Goal: Task Accomplishment & Management: Complete application form

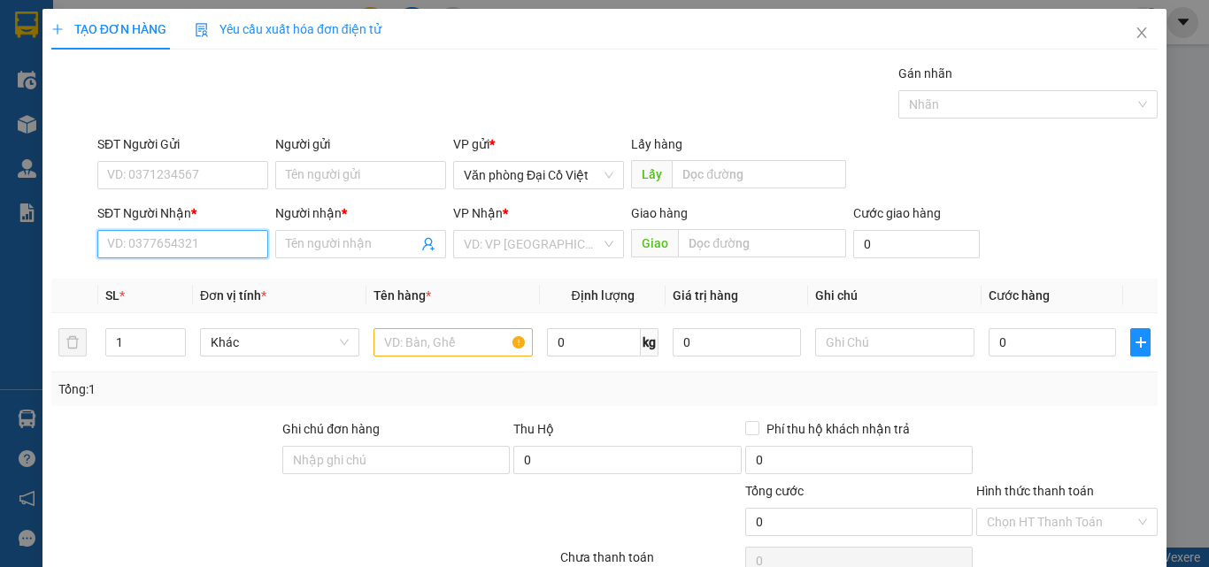
click at [213, 249] on input "SĐT Người Nhận *" at bounding box center [182, 244] width 171 height 28
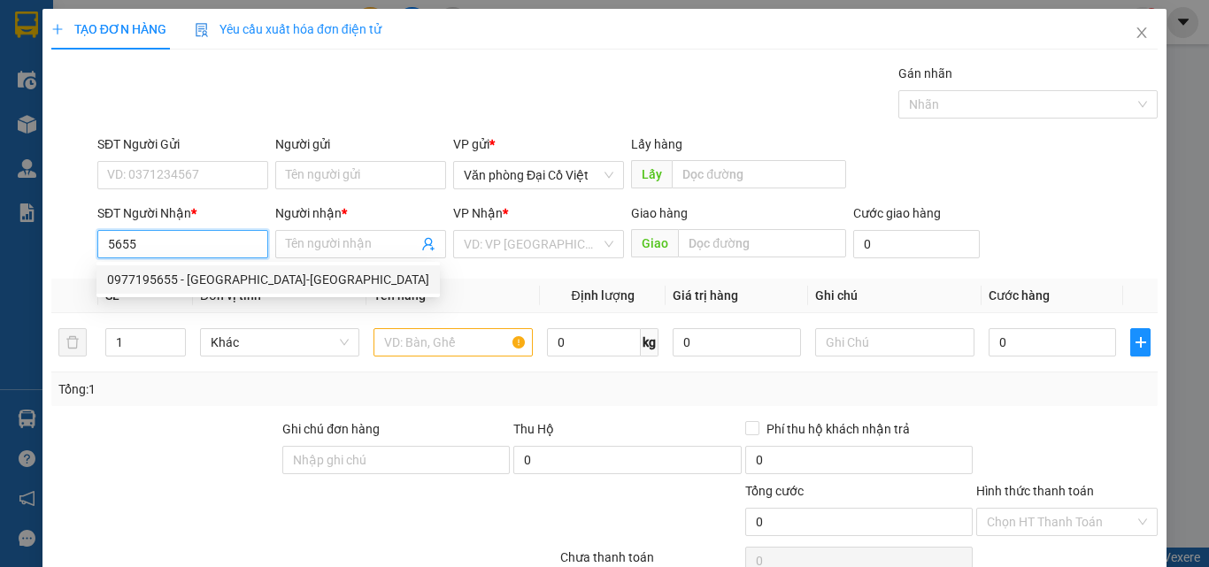
click at [220, 278] on div "0977195655 - [GEOGRAPHIC_DATA]-[GEOGRAPHIC_DATA]" at bounding box center [268, 279] width 322 height 19
type input "0977195655"
type input "NHẬT ANH-[GEOGRAPHIC_DATA]"
type input "50.000"
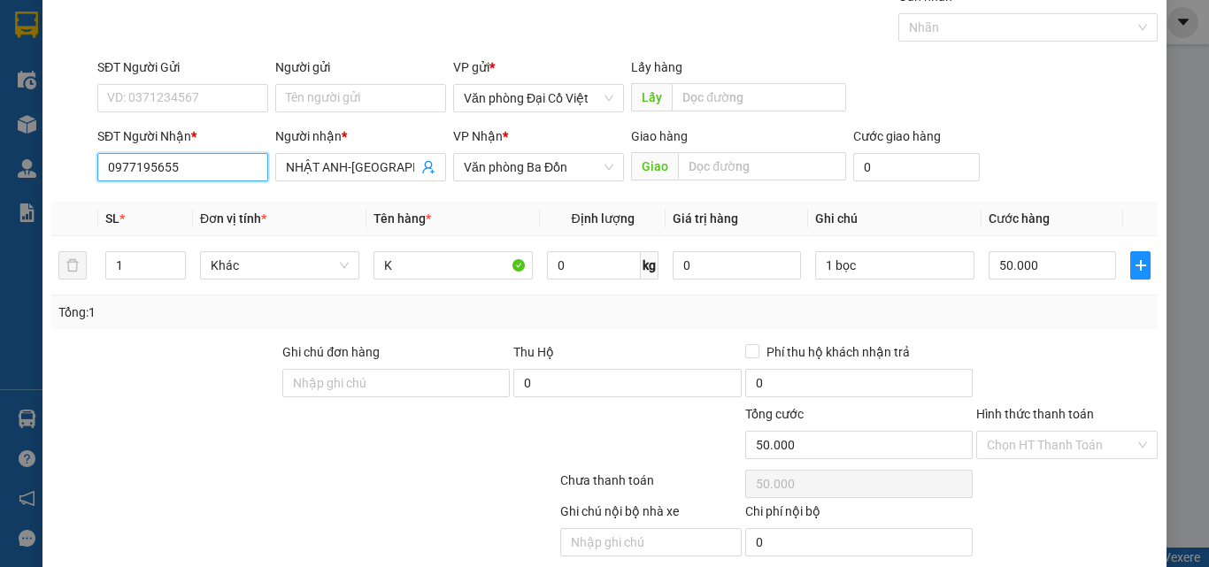
scroll to position [142, 0]
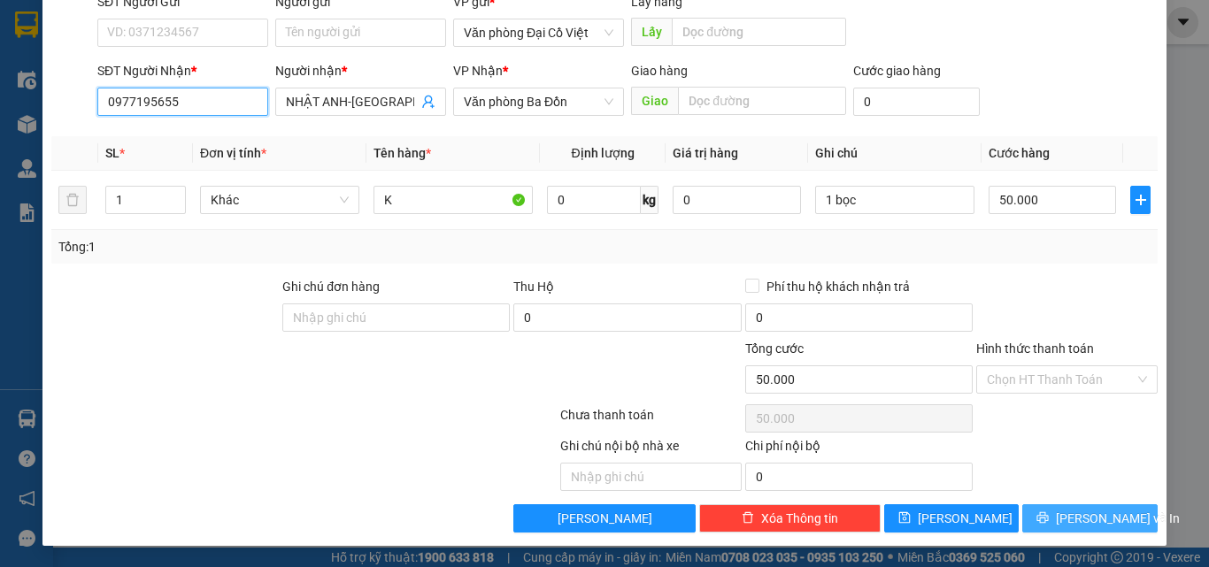
type input "0977195655"
click at [1064, 514] on span "[PERSON_NAME] và In" at bounding box center [1118, 518] width 124 height 19
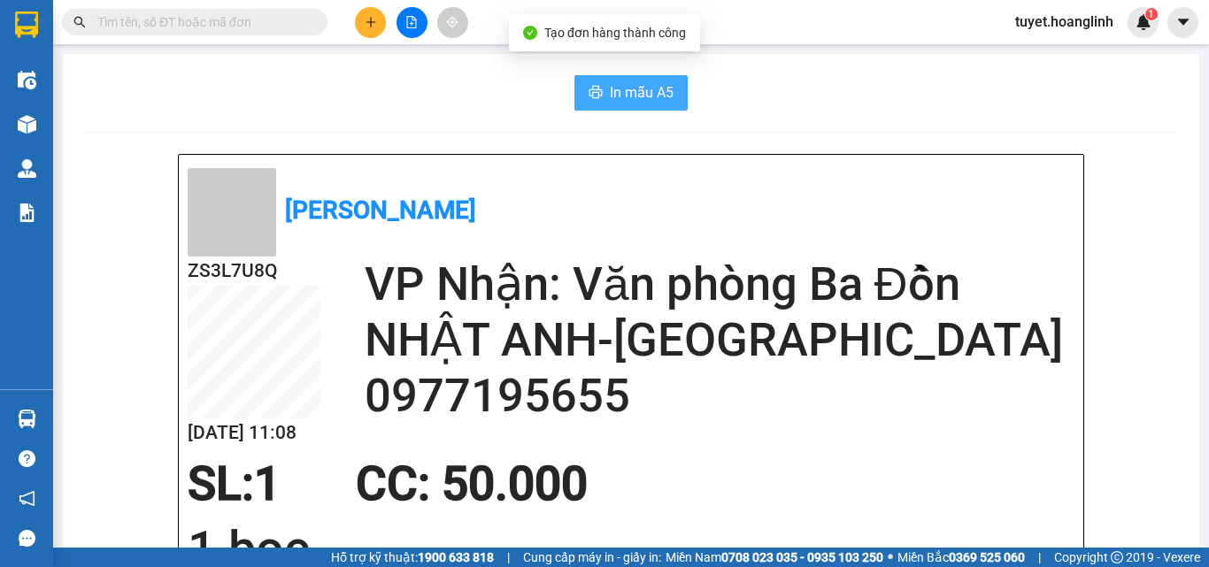
click at [589, 94] on icon "printer" at bounding box center [595, 92] width 13 height 12
click at [370, 21] on icon "plus" at bounding box center [371, 22] width 12 height 12
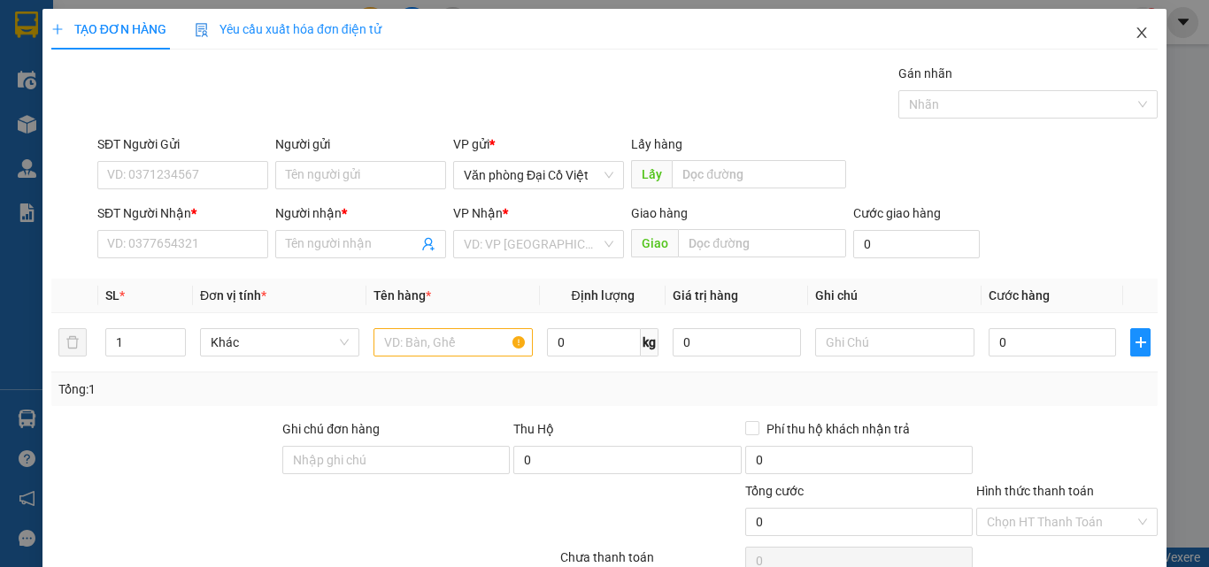
click at [1135, 39] on icon "close" at bounding box center [1141, 33] width 14 height 14
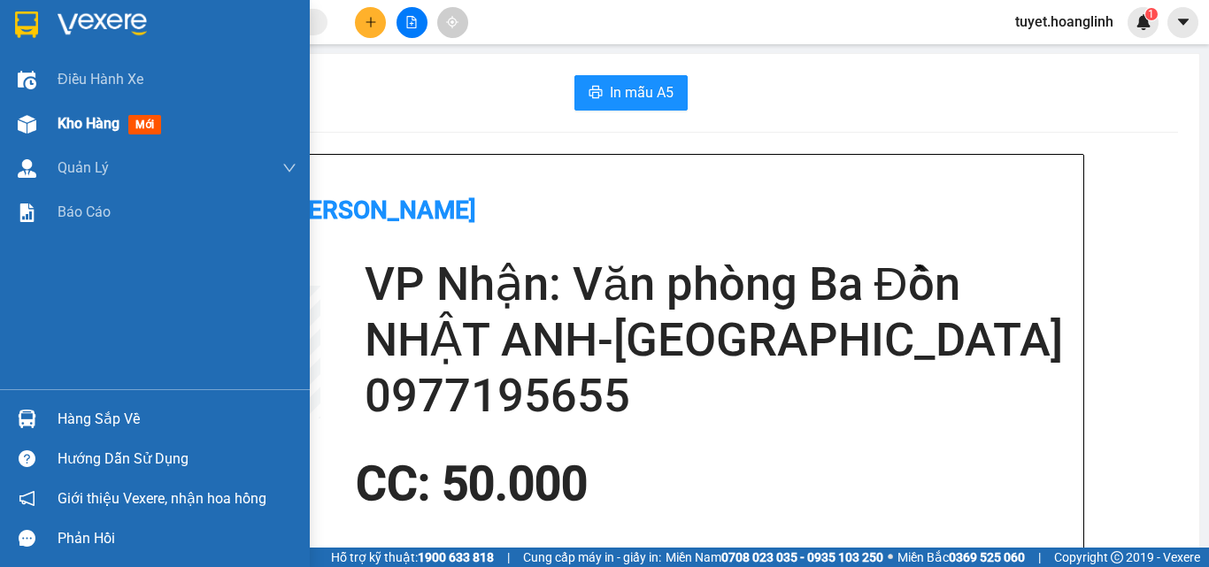
click at [69, 123] on span "Kho hàng" at bounding box center [89, 123] width 62 height 17
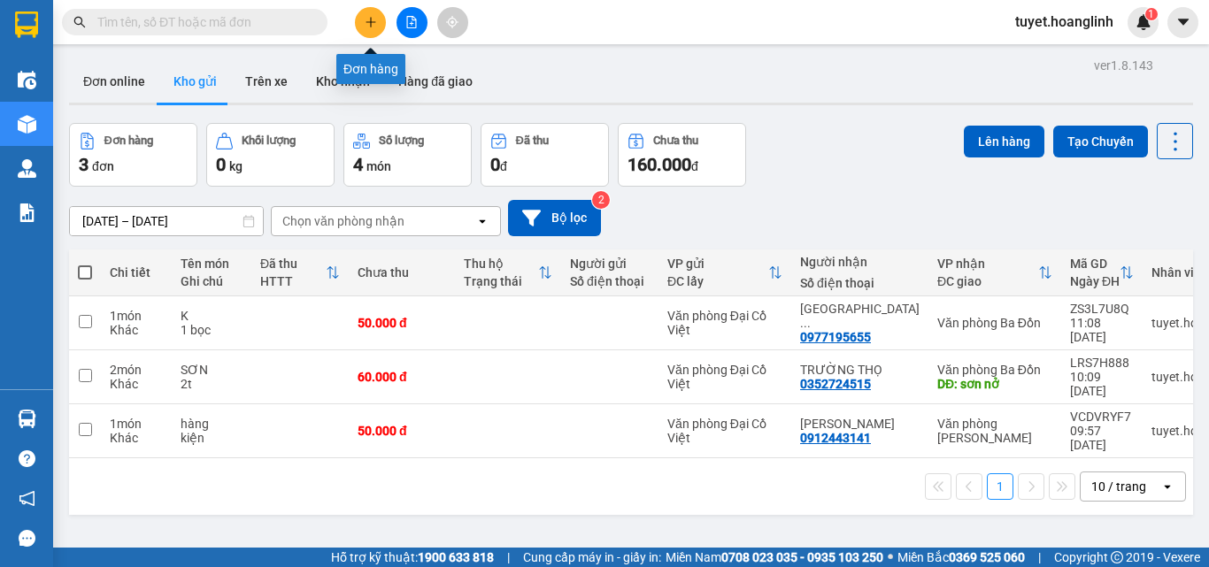
click at [363, 22] on button at bounding box center [370, 22] width 31 height 31
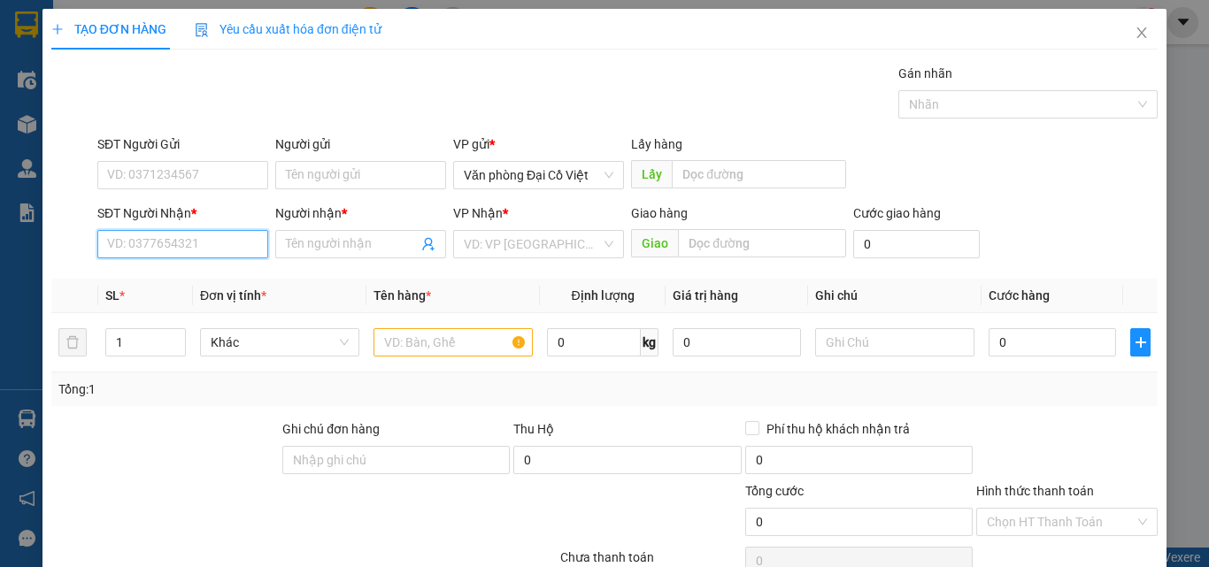
click at [209, 247] on input "SĐT Người Nhận *" at bounding box center [182, 244] width 171 height 28
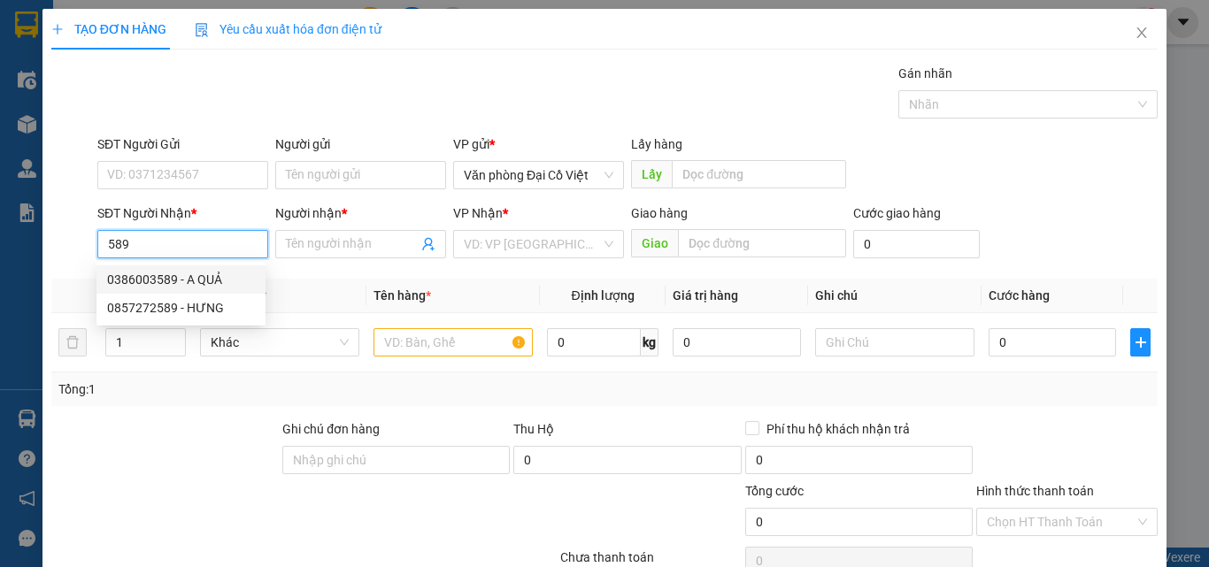
click at [204, 274] on div "0386003589 - A QUẢ" at bounding box center [181, 279] width 148 height 19
type input "0386003589"
type input "A QUẢ"
type input "50.000"
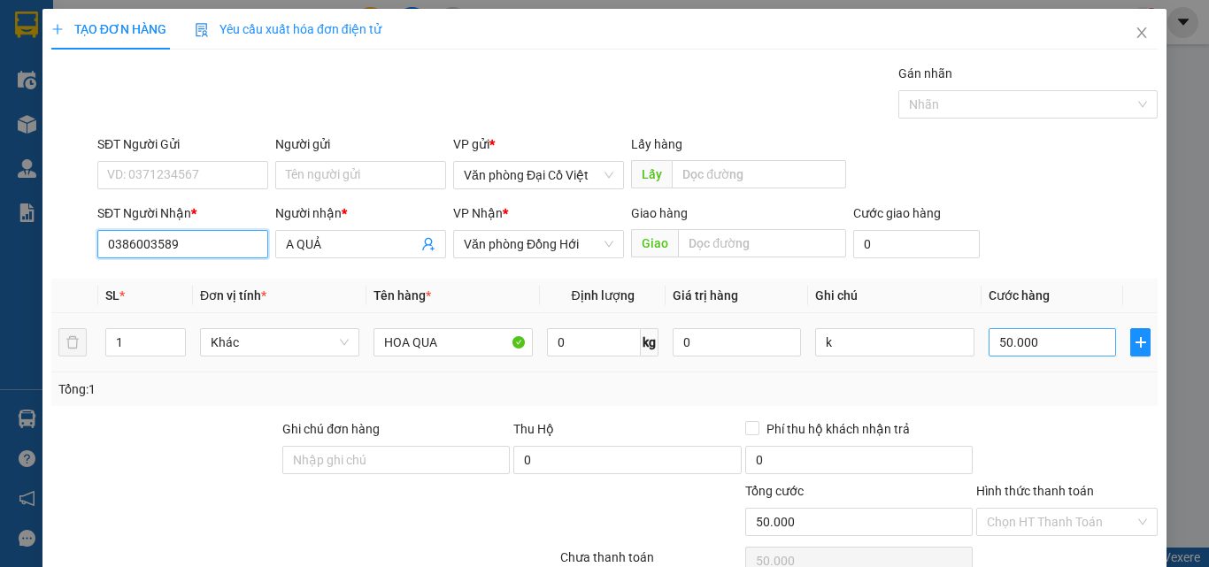
type input "0386003589"
click at [1013, 343] on input "50.000" at bounding box center [1051, 342] width 127 height 28
type input "7"
type input "70"
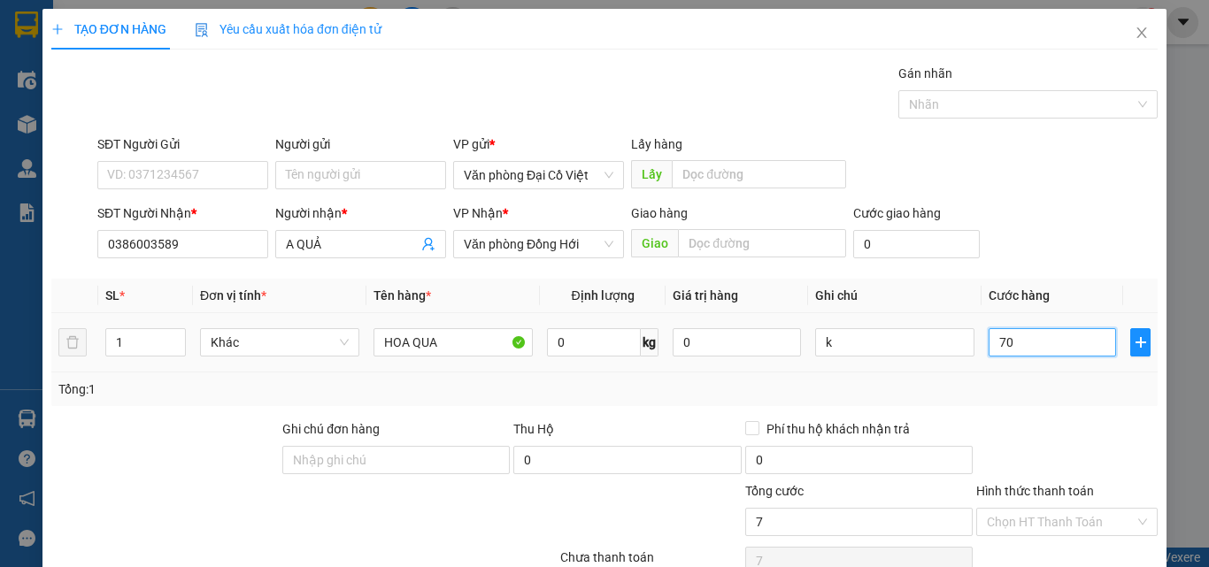
type input "70"
type input "70.000"
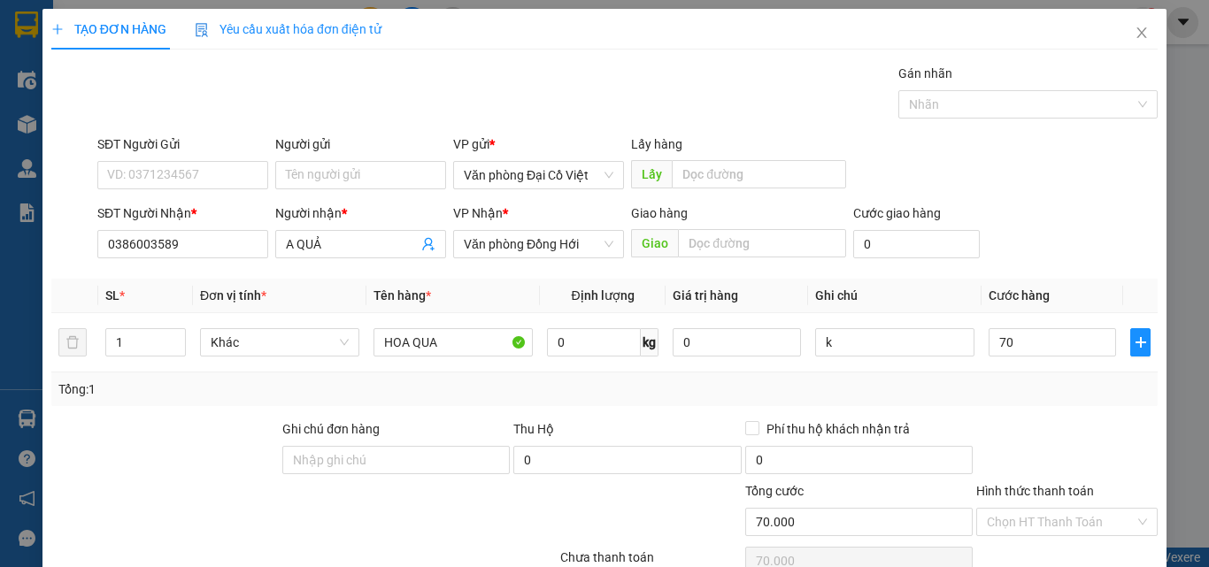
type input "70.000"
click at [1022, 413] on div "Transit Pickup Surcharge Ids Transit Deliver Surcharge Ids Transit Deliver Surc…" at bounding box center [604, 369] width 1106 height 611
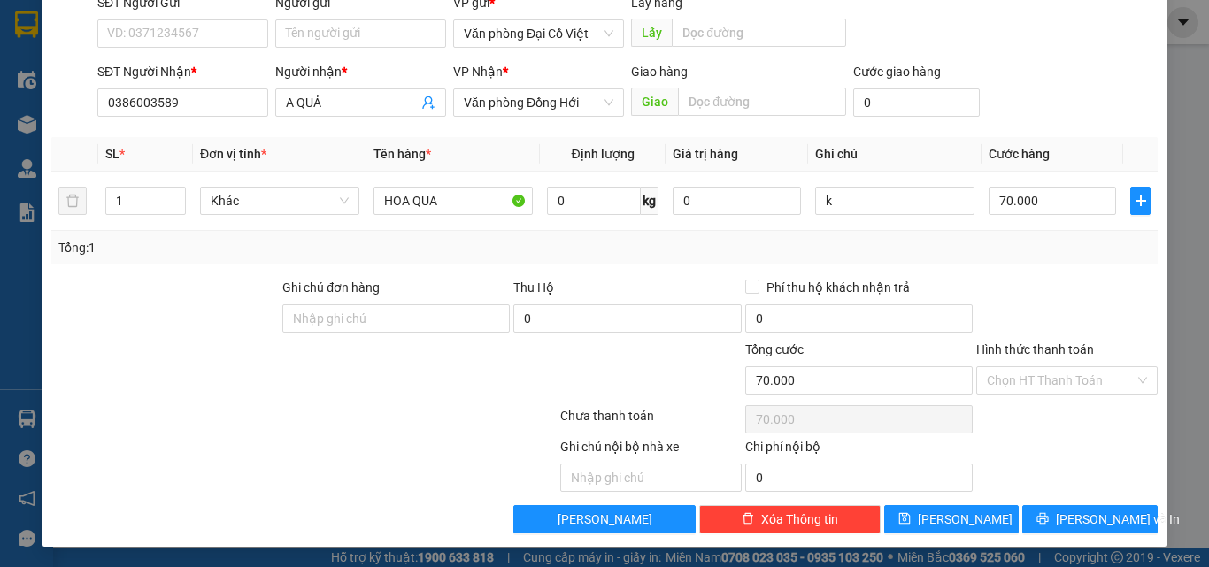
scroll to position [142, 0]
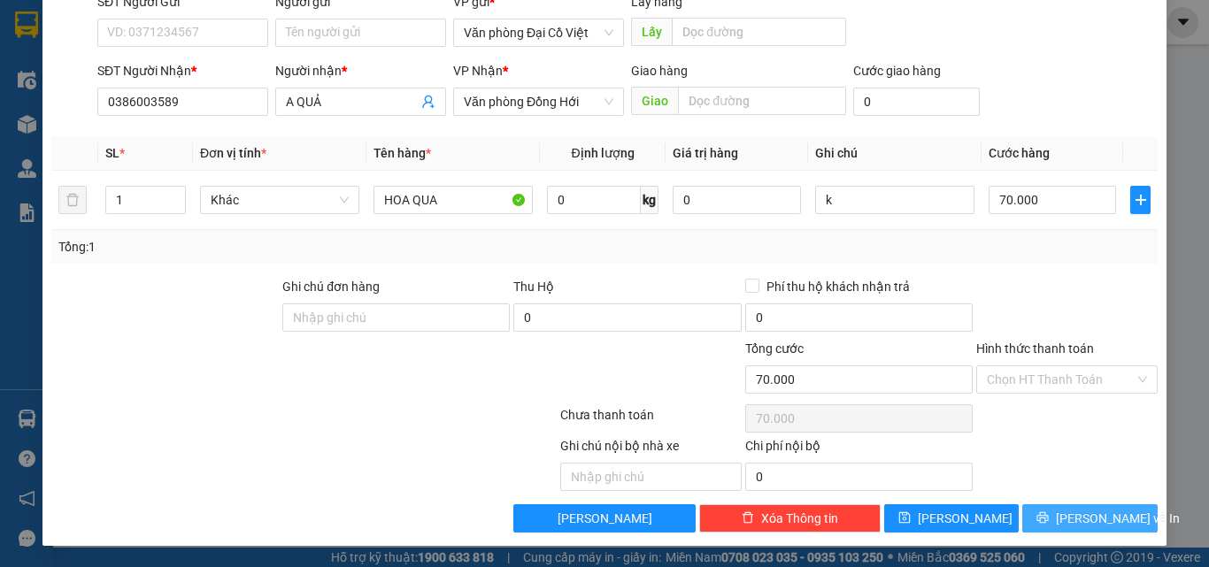
click at [1089, 504] on button "[PERSON_NAME] và In" at bounding box center [1089, 518] width 135 height 28
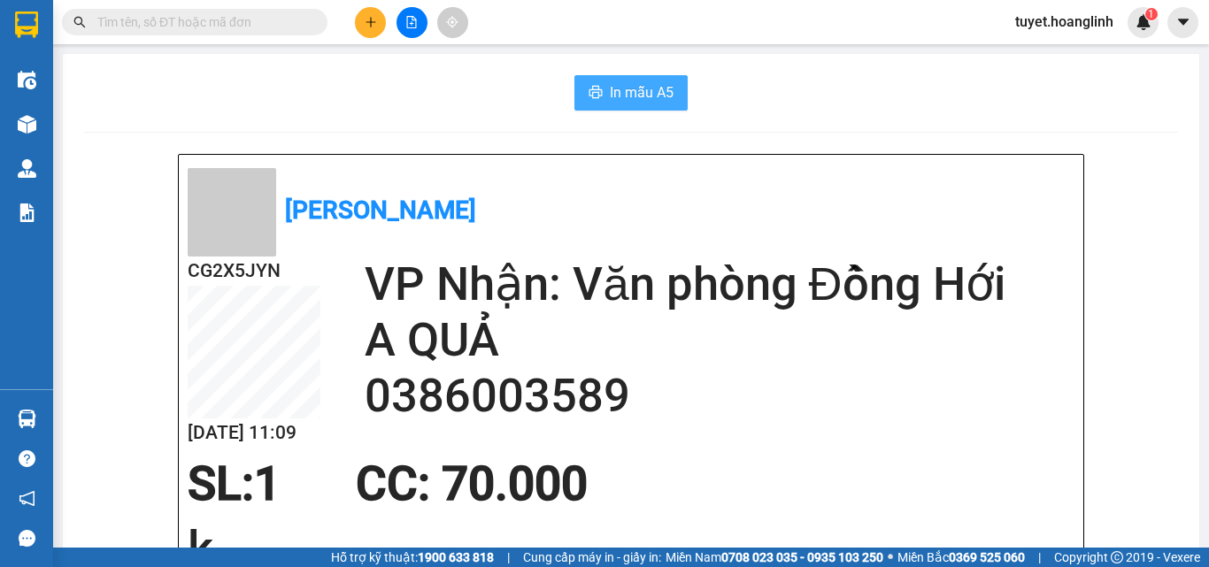
click at [637, 89] on span "In mẫu A5" at bounding box center [642, 92] width 64 height 22
click at [636, 99] on span "In mẫu A5" at bounding box center [642, 92] width 64 height 22
click at [372, 17] on icon "plus" at bounding box center [371, 22] width 12 height 12
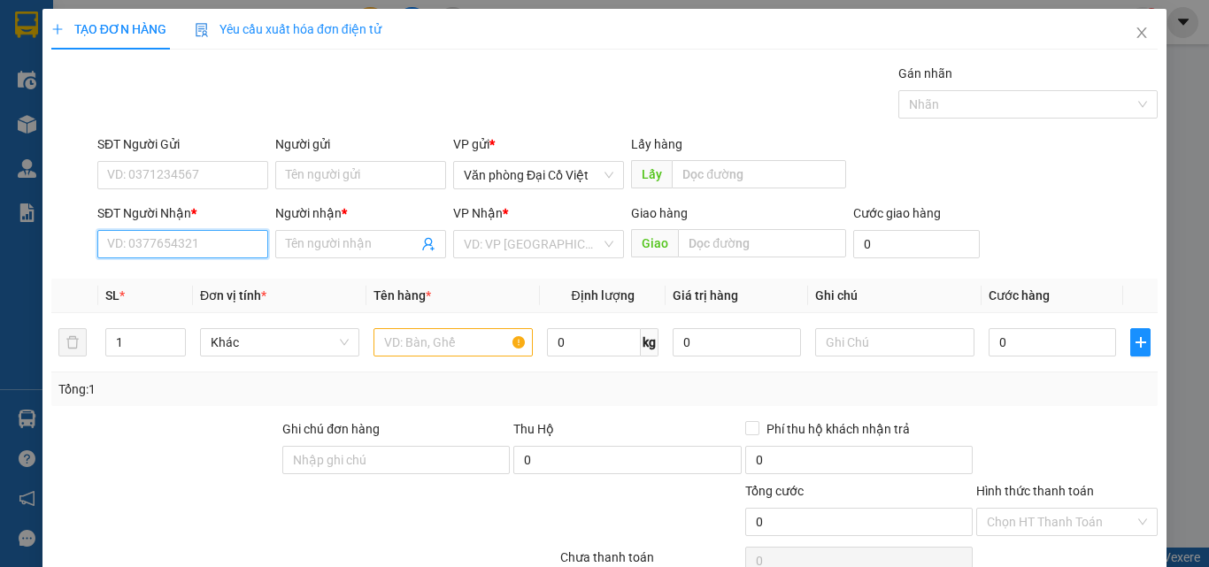
click at [198, 257] on input "SĐT Người Nhận *" at bounding box center [182, 244] width 171 height 28
click at [205, 227] on div "SĐT Người Nhận *" at bounding box center [182, 217] width 171 height 27
click at [205, 241] on input "SĐT Người Nhận *" at bounding box center [182, 244] width 171 height 28
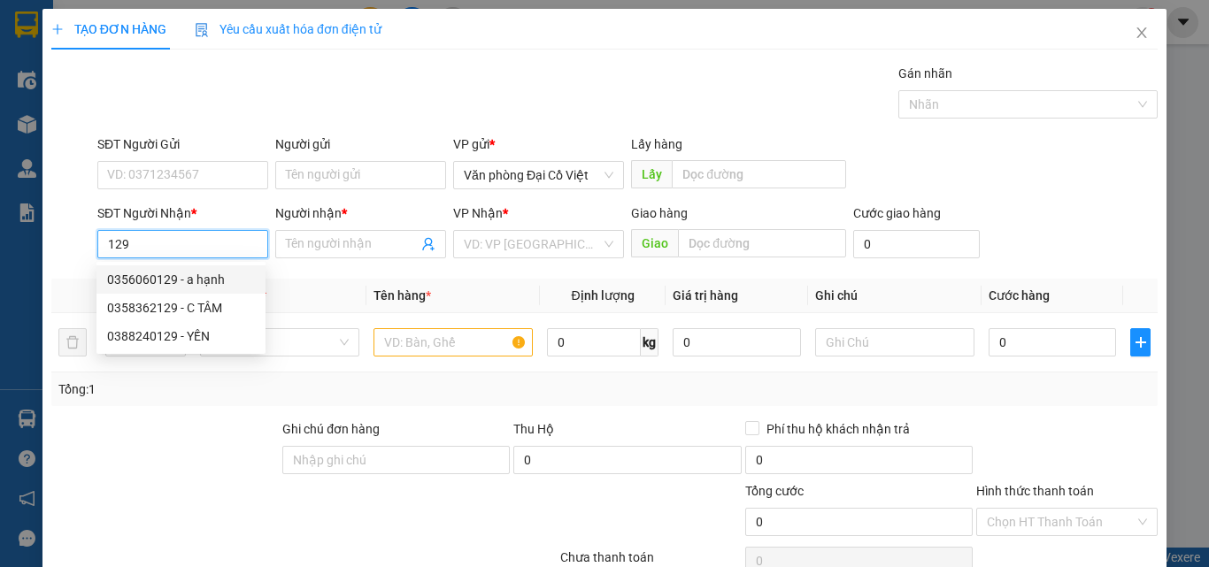
click at [98, 240] on input "129" at bounding box center [182, 244] width 171 height 28
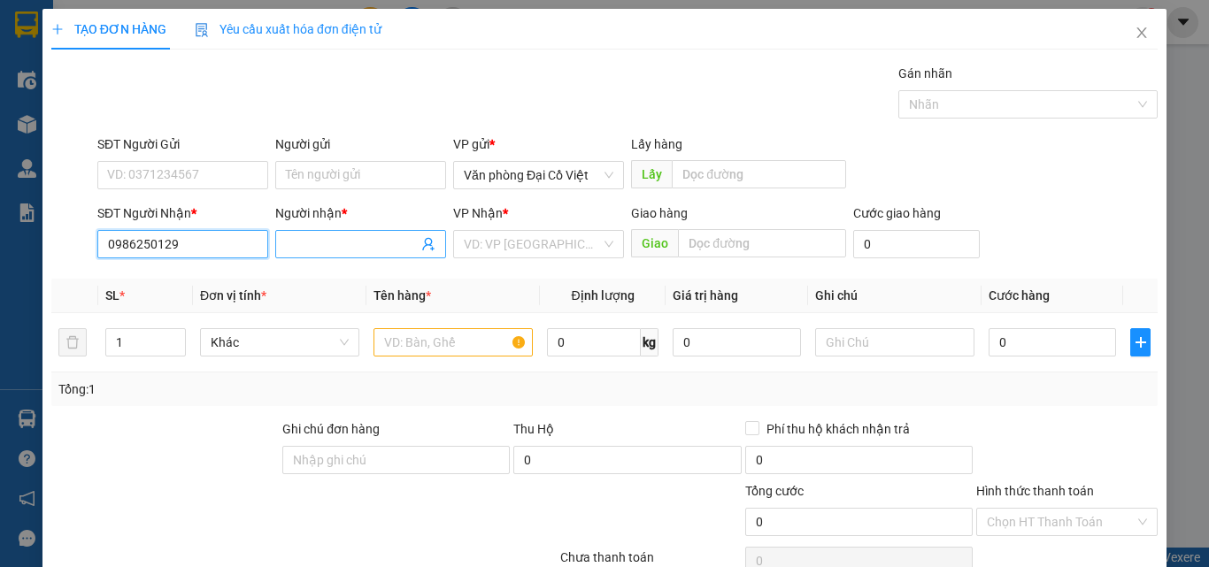
type input "0986250129"
click at [342, 234] on span at bounding box center [360, 244] width 171 height 28
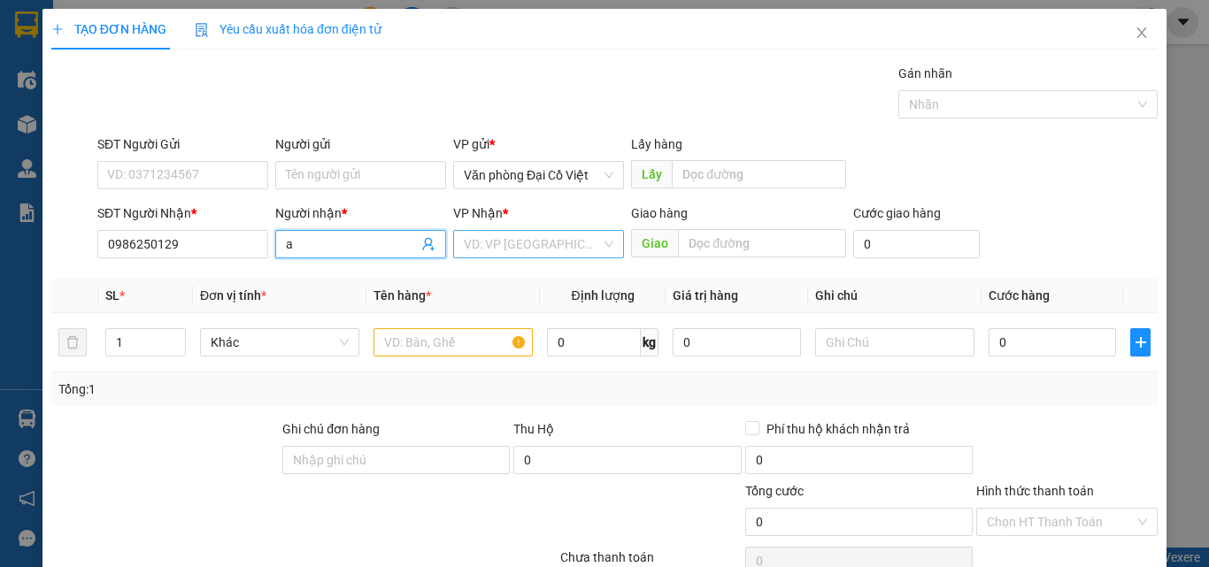
type input "a"
click at [520, 241] on input "search" at bounding box center [532, 244] width 137 height 27
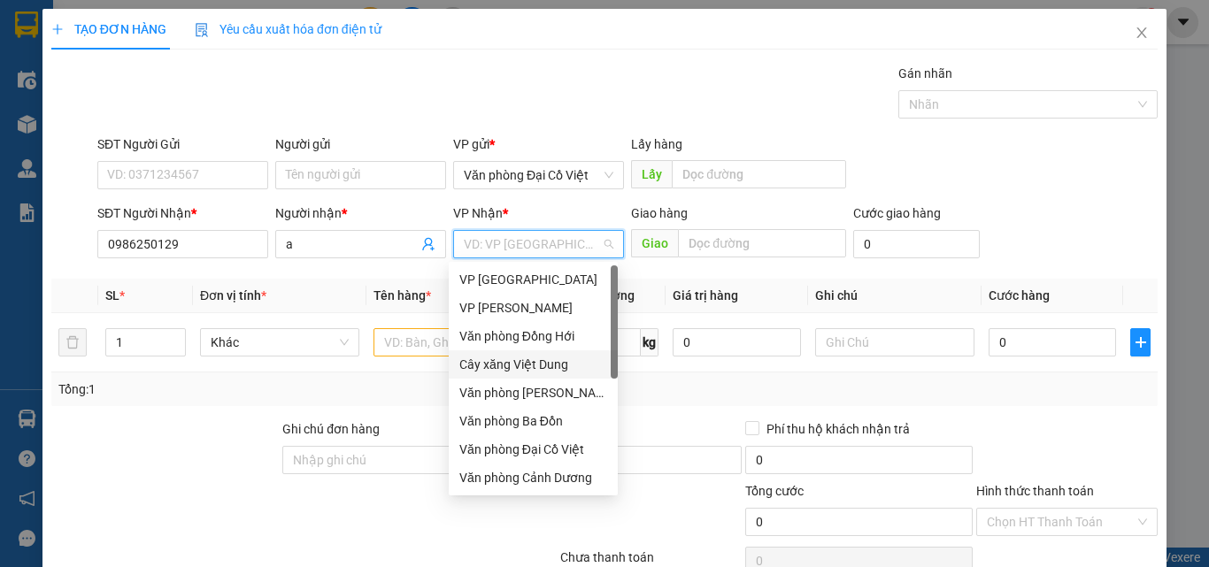
click at [565, 363] on div "Cây xăng Việt Dung" at bounding box center [533, 364] width 148 height 19
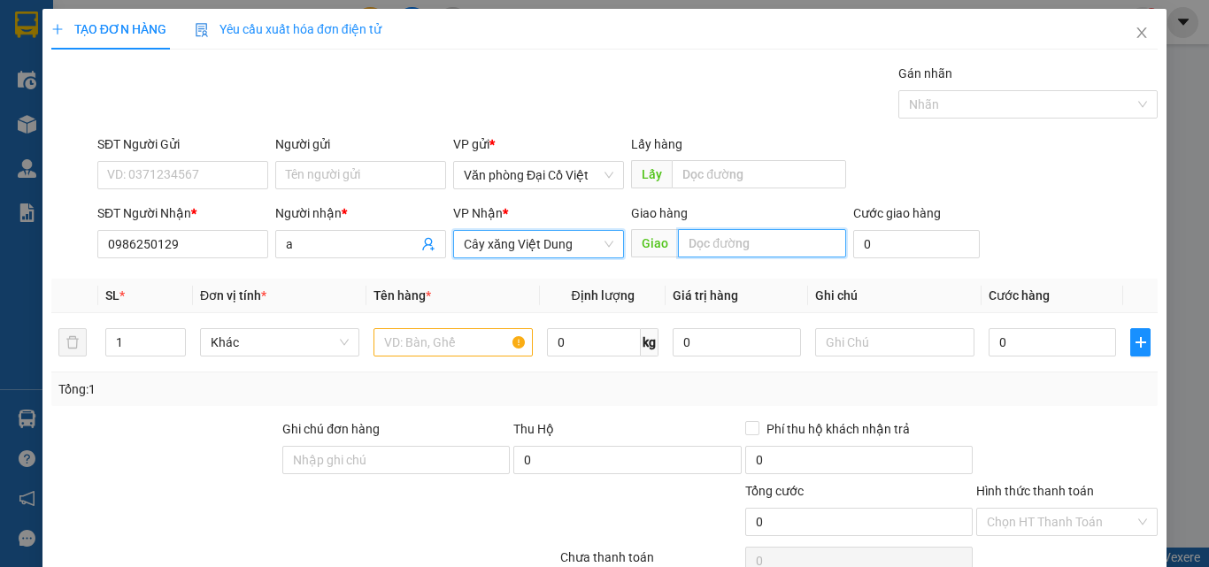
click at [716, 240] on input "text" at bounding box center [762, 243] width 168 height 28
type input "d"
type input "đèo ngang"
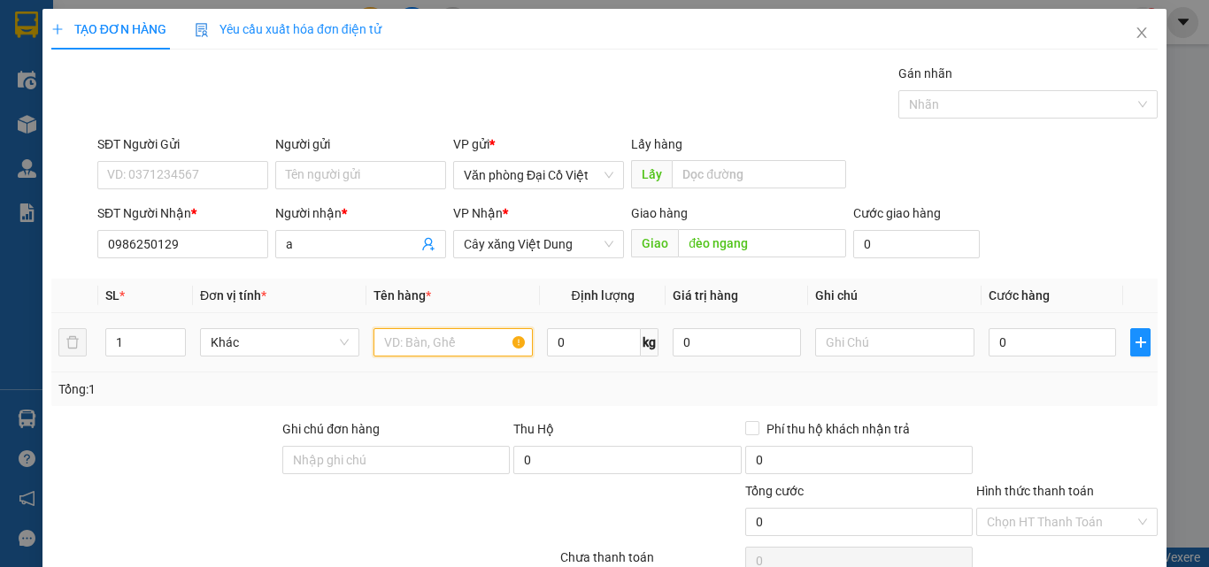
click at [407, 355] on input "text" at bounding box center [452, 342] width 159 height 28
type input "thuốc"
click at [1071, 342] on input "0" at bounding box center [1051, 342] width 127 height 28
type input "5"
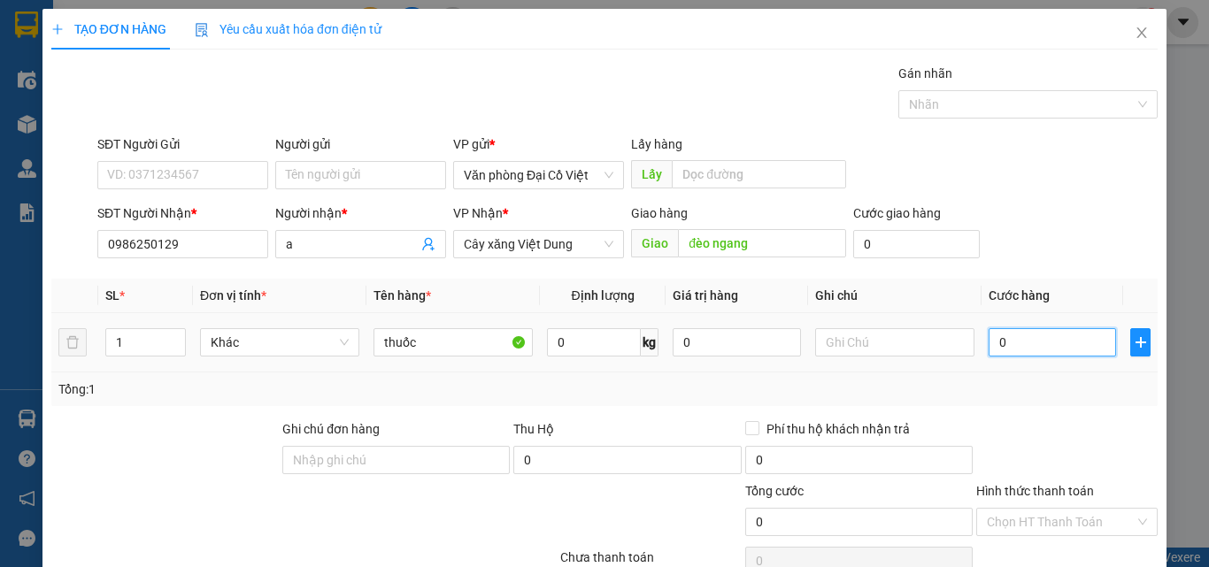
type input "5"
type input "50"
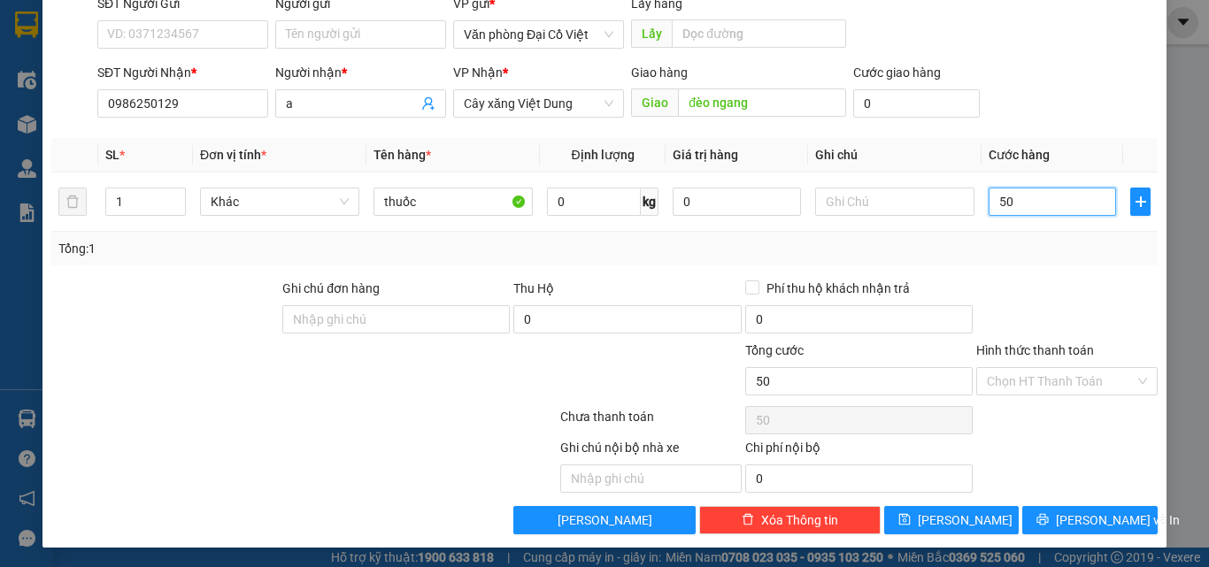
scroll to position [142, 0]
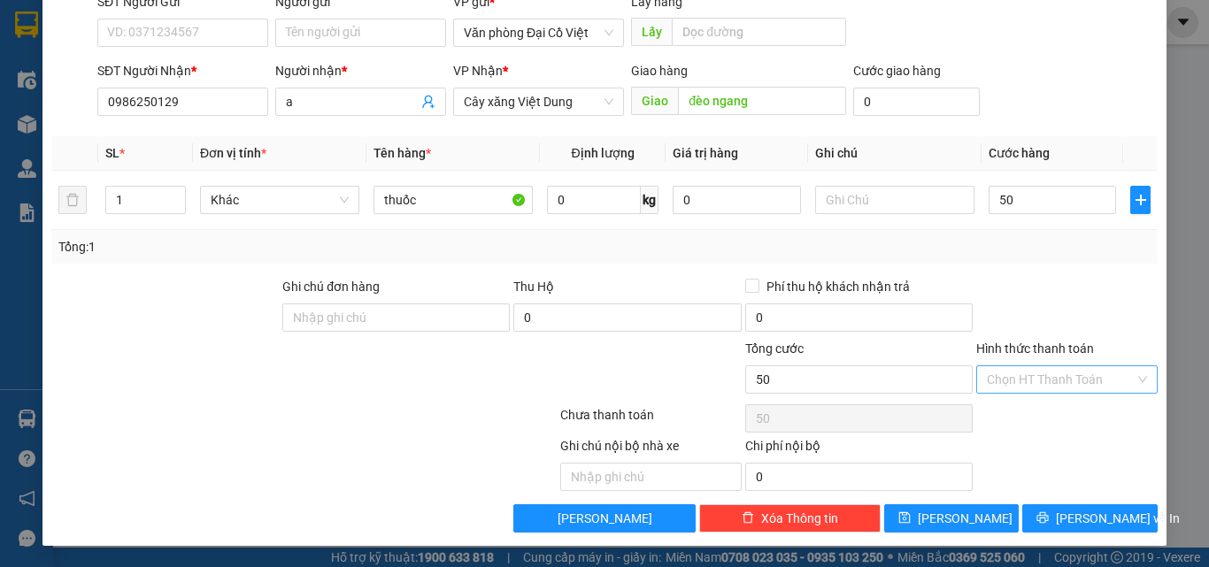
type input "50.000"
click at [1063, 381] on input "Hình thức thanh toán" at bounding box center [1061, 379] width 148 height 27
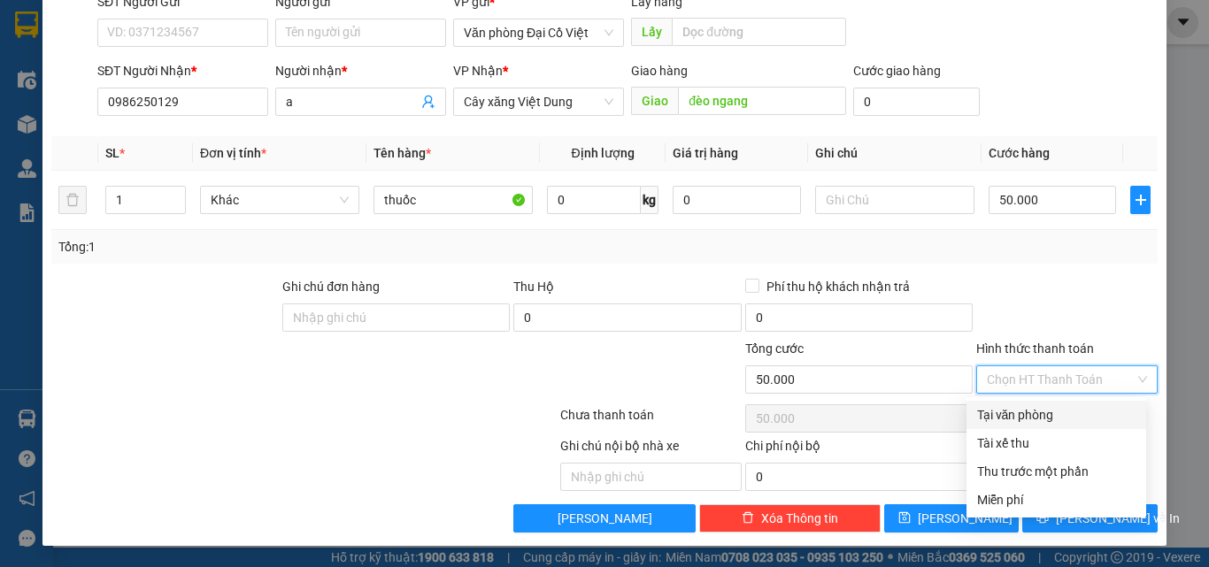
click at [1045, 411] on div "Tại văn phòng" at bounding box center [1056, 414] width 158 height 19
type input "0"
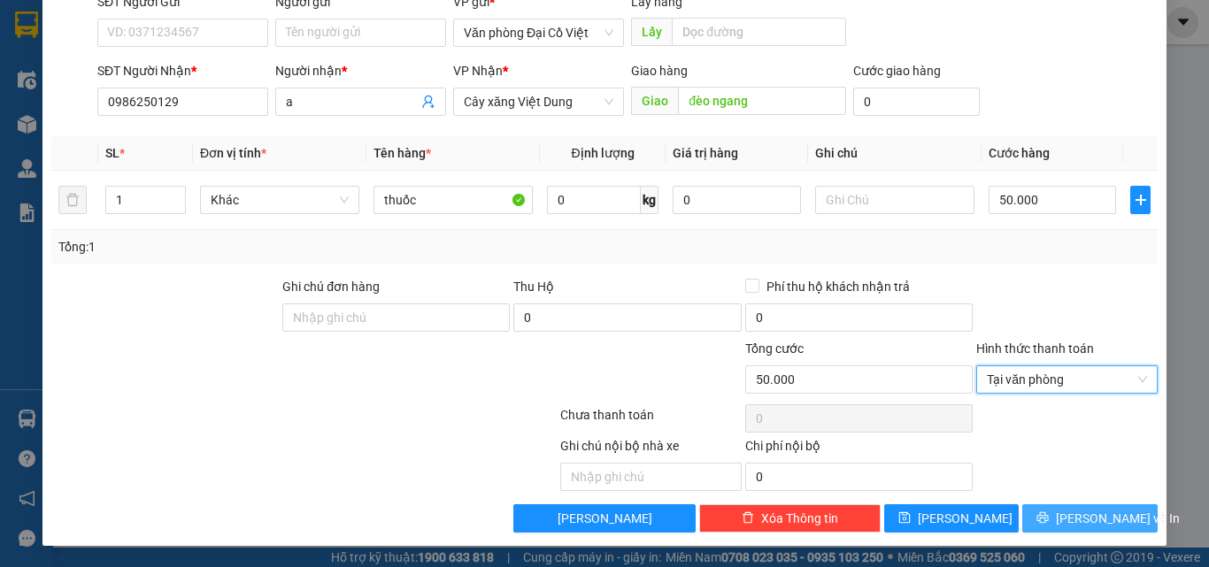
click at [1066, 519] on span "[PERSON_NAME] và In" at bounding box center [1118, 518] width 124 height 19
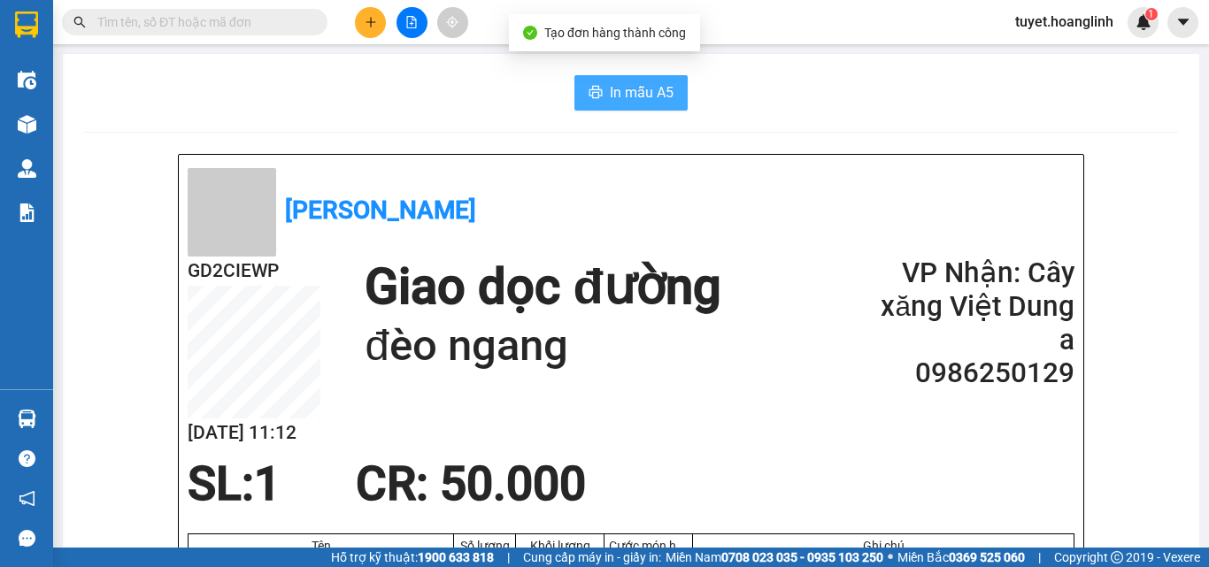
click at [629, 92] on span "In mẫu A5" at bounding box center [642, 92] width 64 height 22
